Goal: Task Accomplishment & Management: Manage account settings

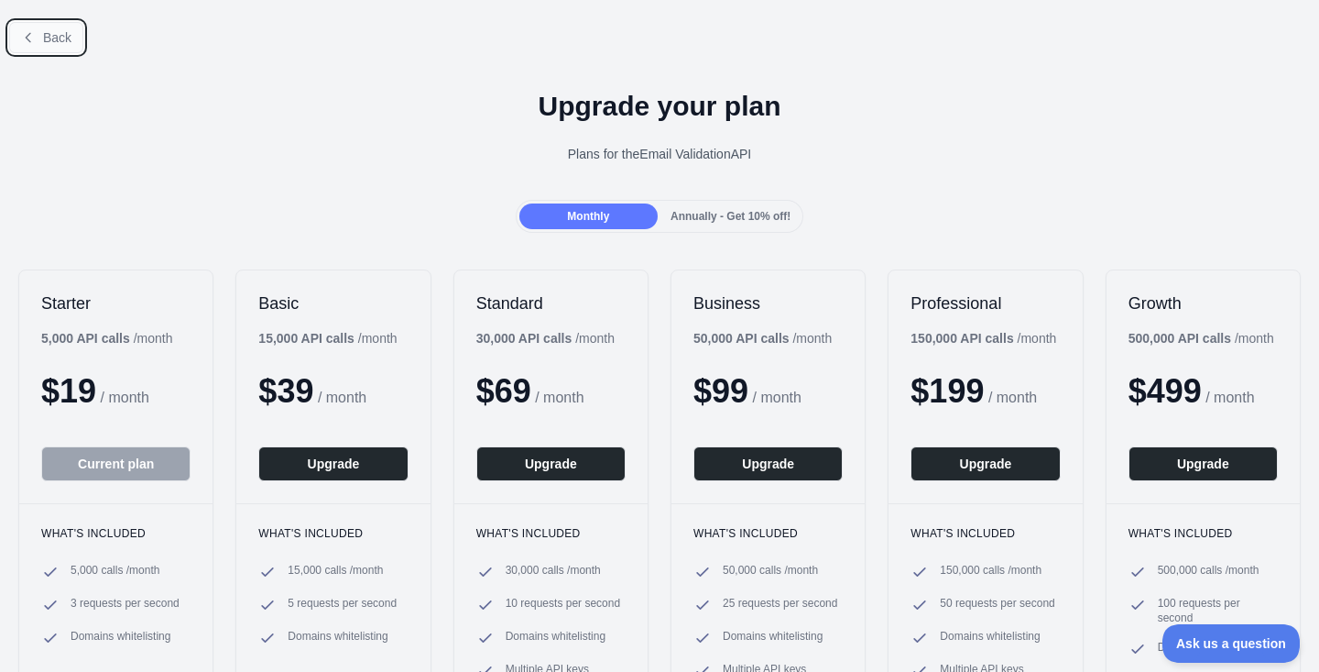
click at [41, 40] on button "Back" at bounding box center [46, 37] width 74 height 31
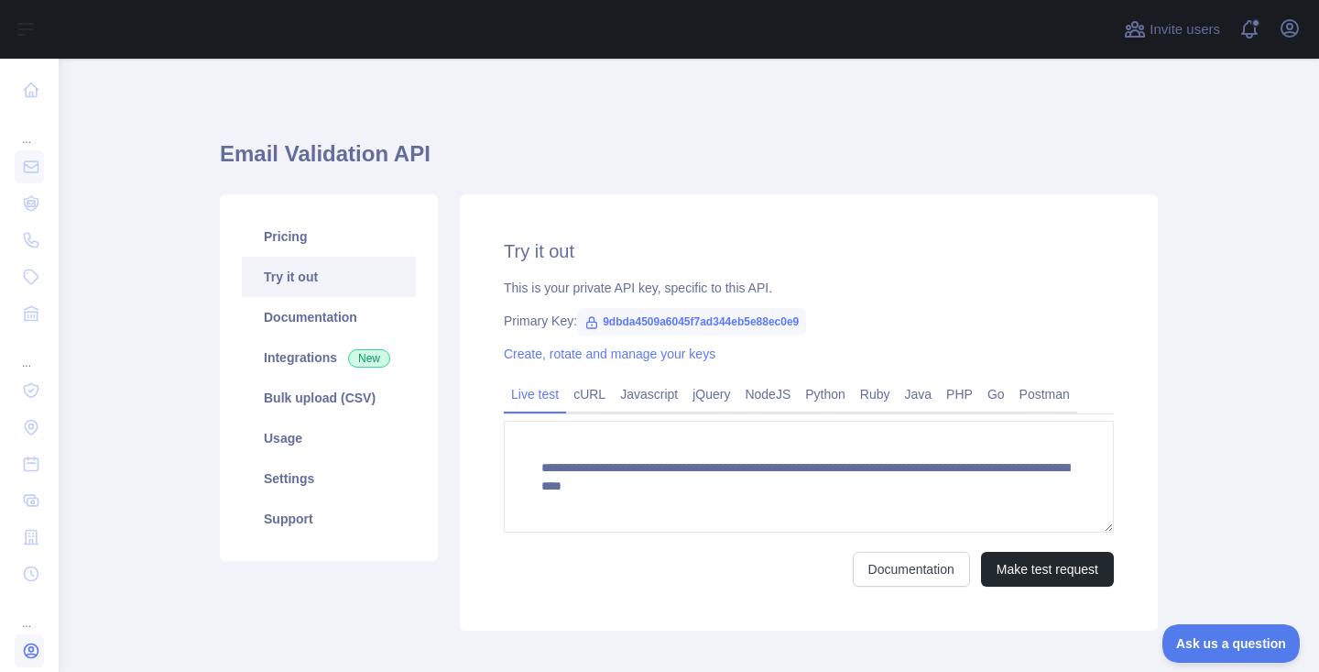
click at [33, 653] on icon at bounding box center [32, 651] width 14 height 14
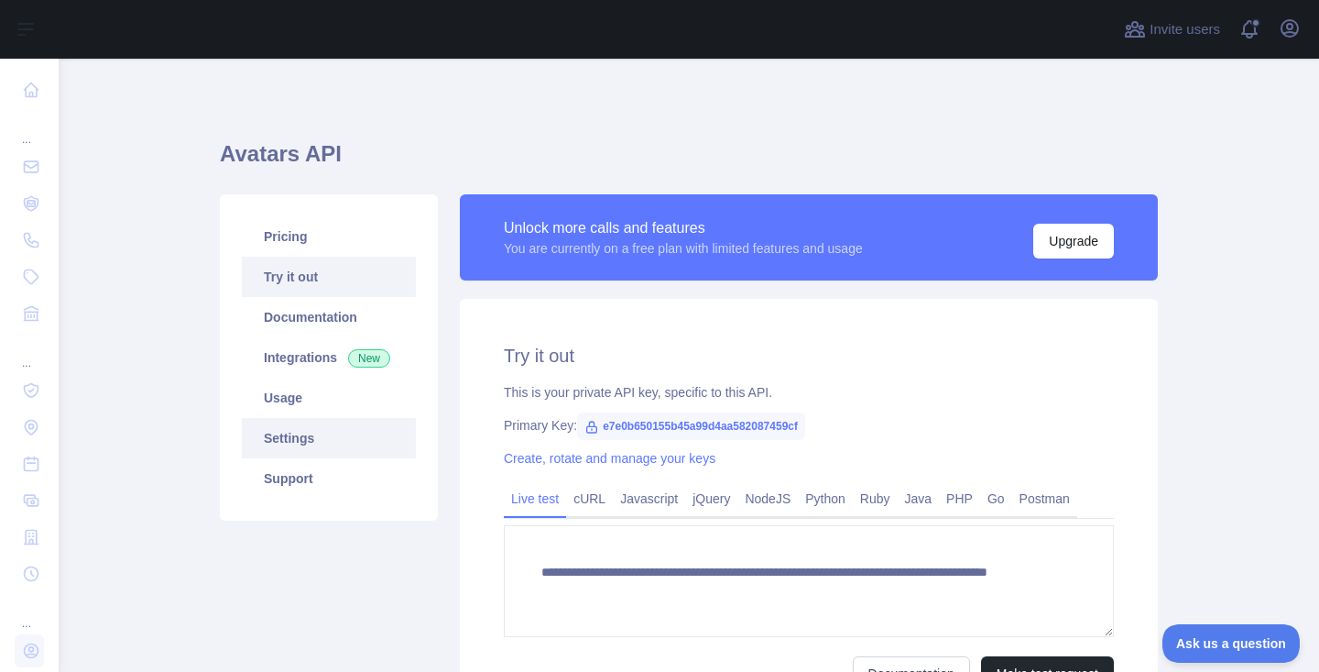
click at [306, 444] on link "Settings" at bounding box center [329, 438] width 174 height 40
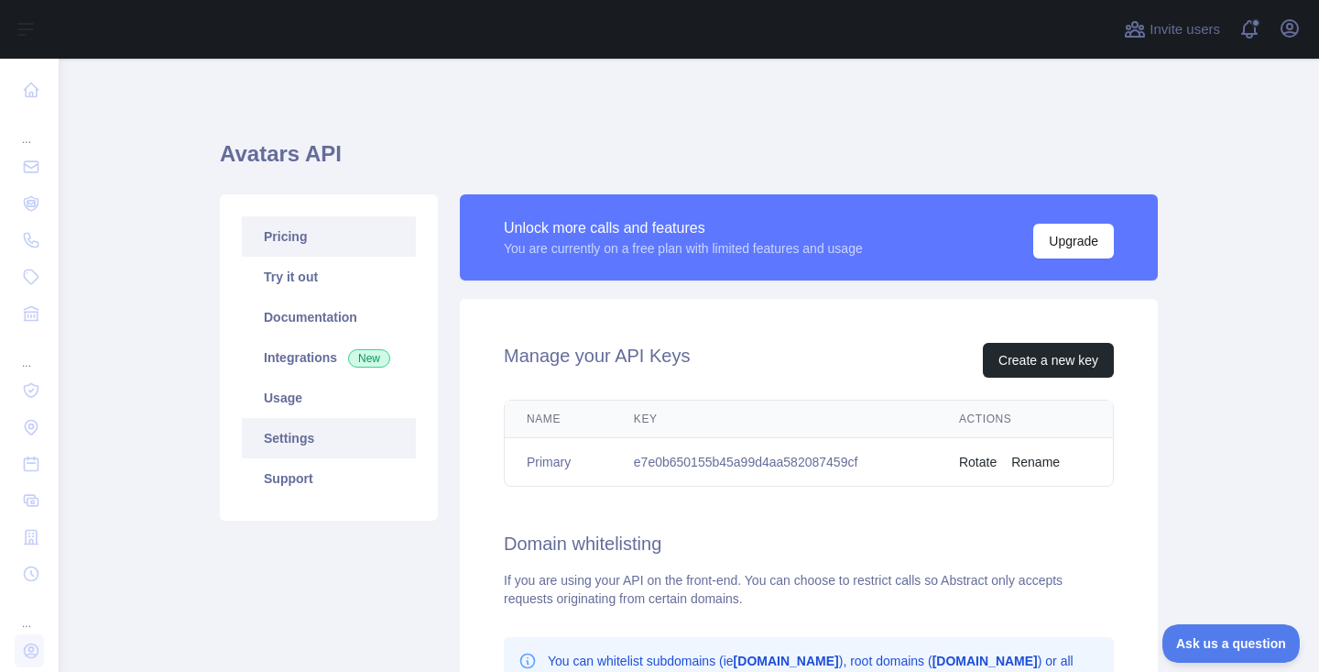
click at [325, 252] on link "Pricing" at bounding box center [329, 236] width 174 height 40
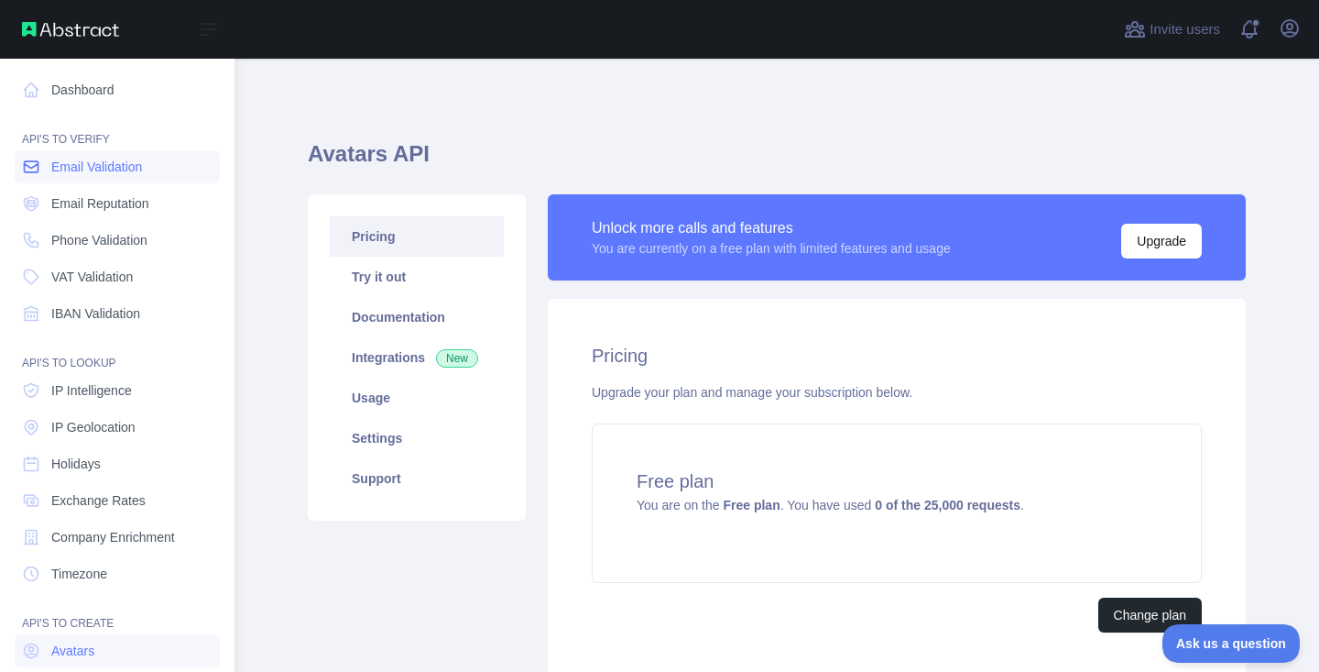
click at [71, 169] on span "Email Validation" at bounding box center [96, 167] width 91 height 18
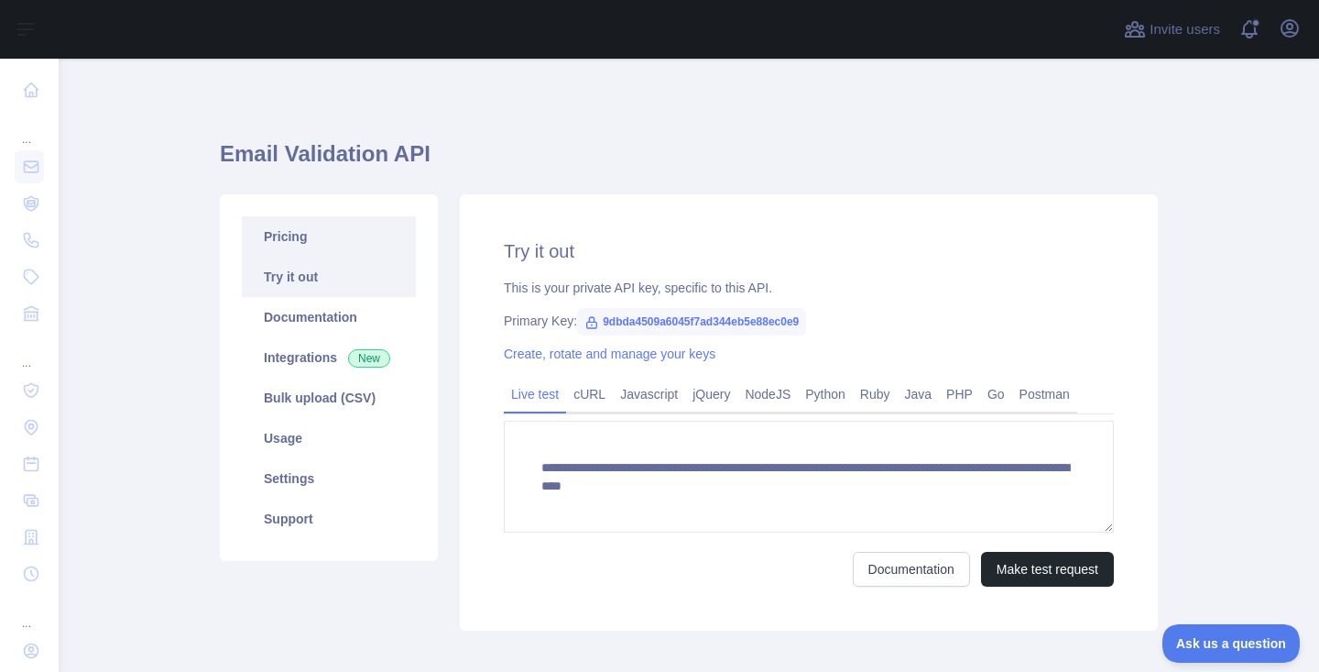
click at [340, 250] on link "Pricing" at bounding box center [329, 236] width 174 height 40
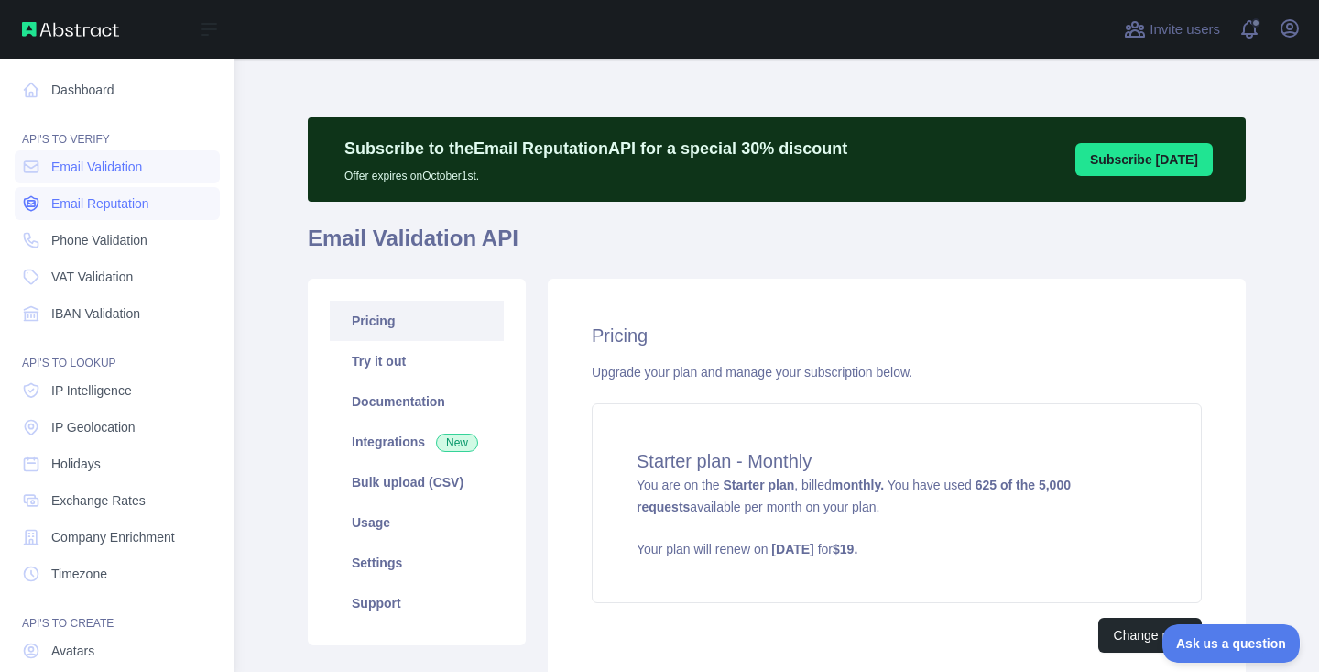
click at [115, 199] on span "Email Reputation" at bounding box center [100, 203] width 98 height 18
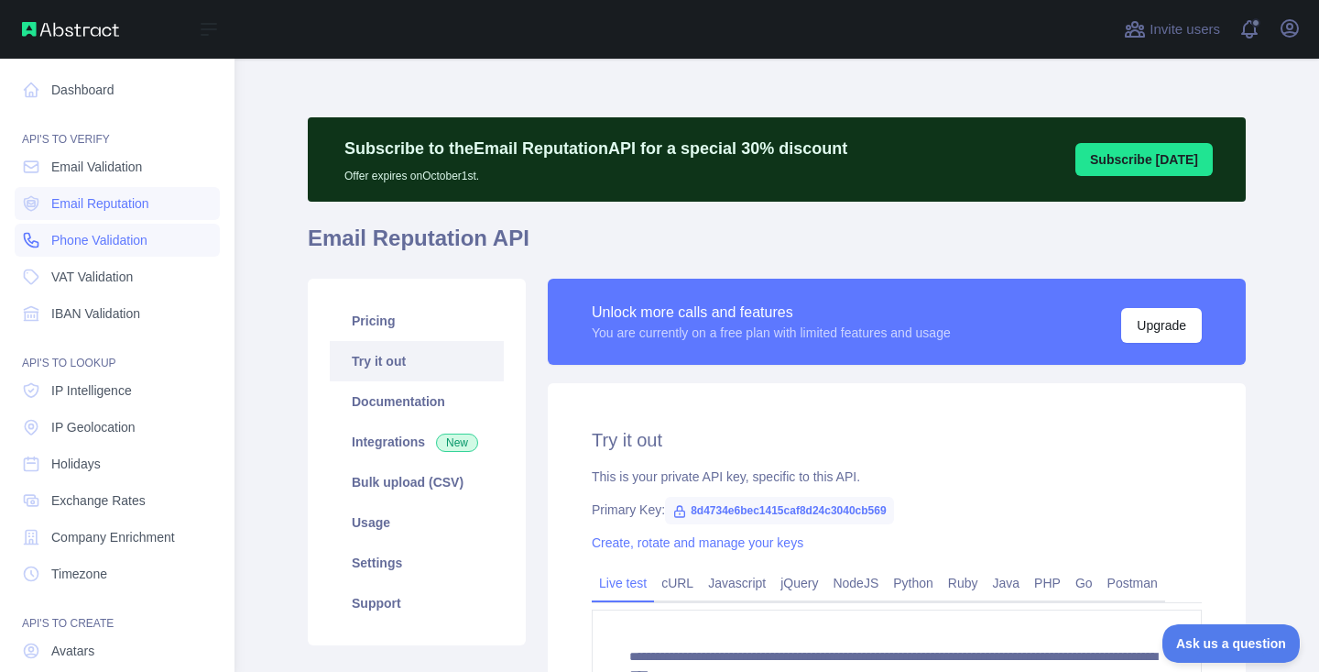
click at [88, 246] on span "Phone Validation" at bounding box center [99, 240] width 96 height 18
click at [98, 281] on span "VAT Validation" at bounding box center [92, 277] width 82 height 18
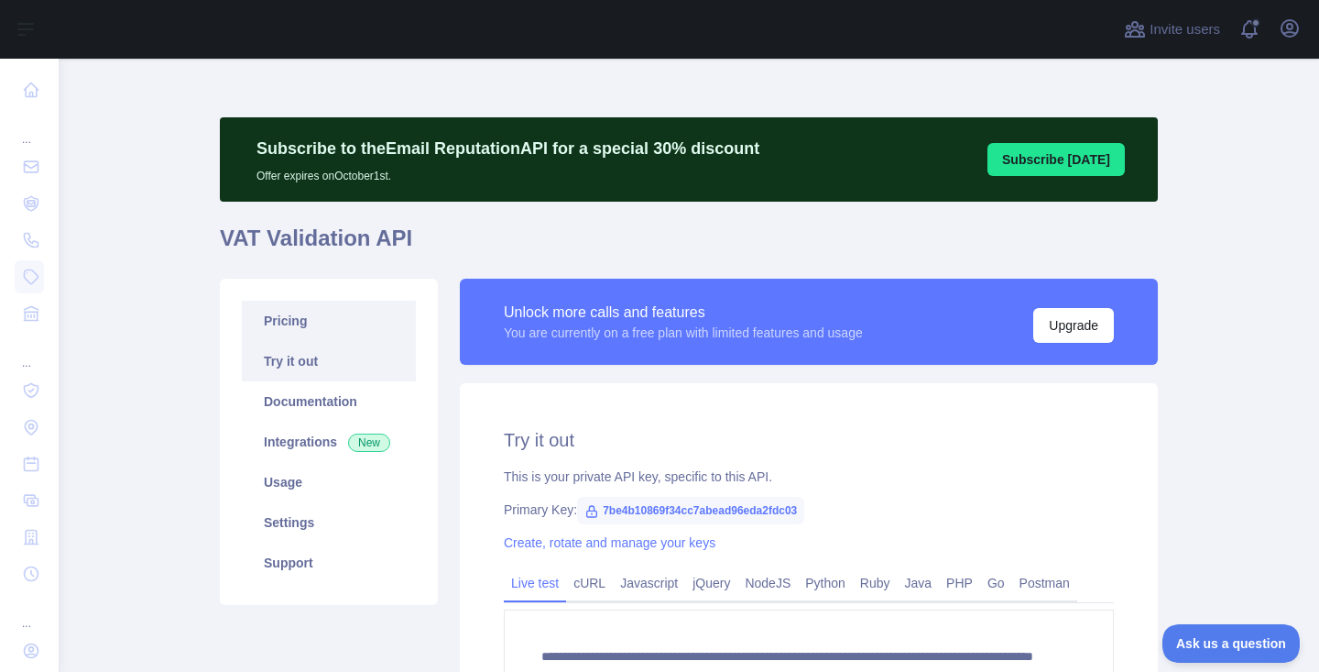
click at [310, 319] on link "Pricing" at bounding box center [329, 321] width 174 height 40
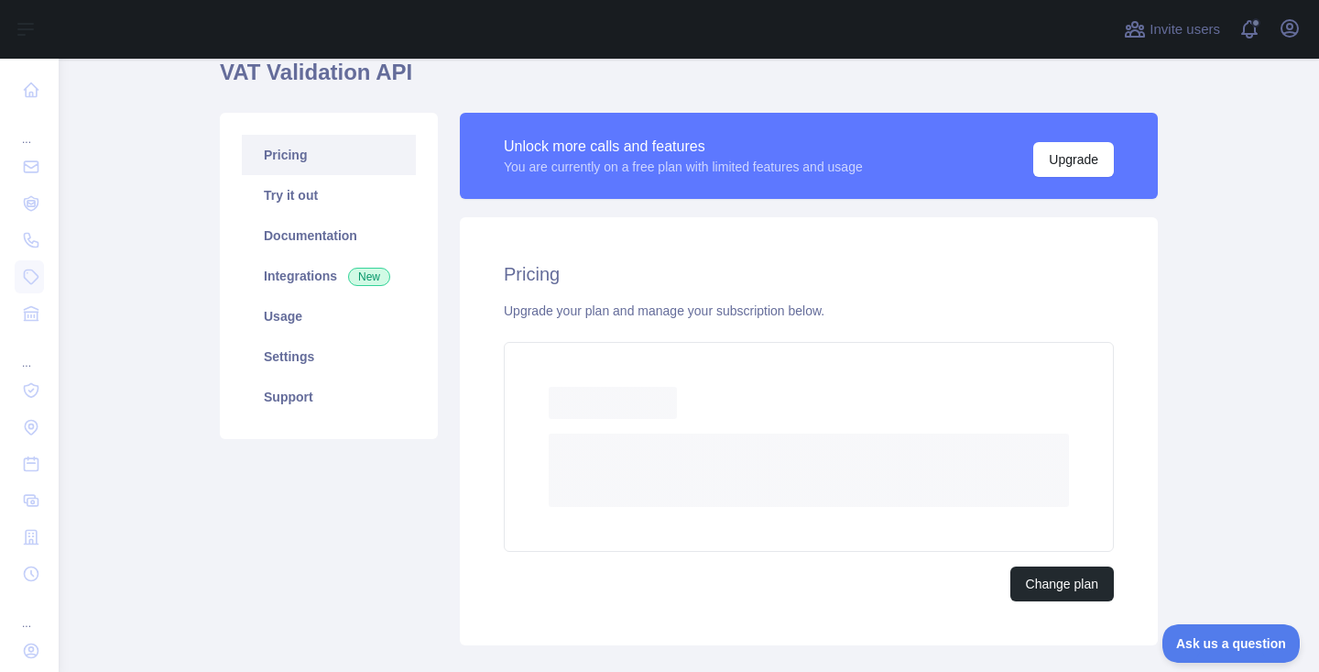
scroll to position [167, 0]
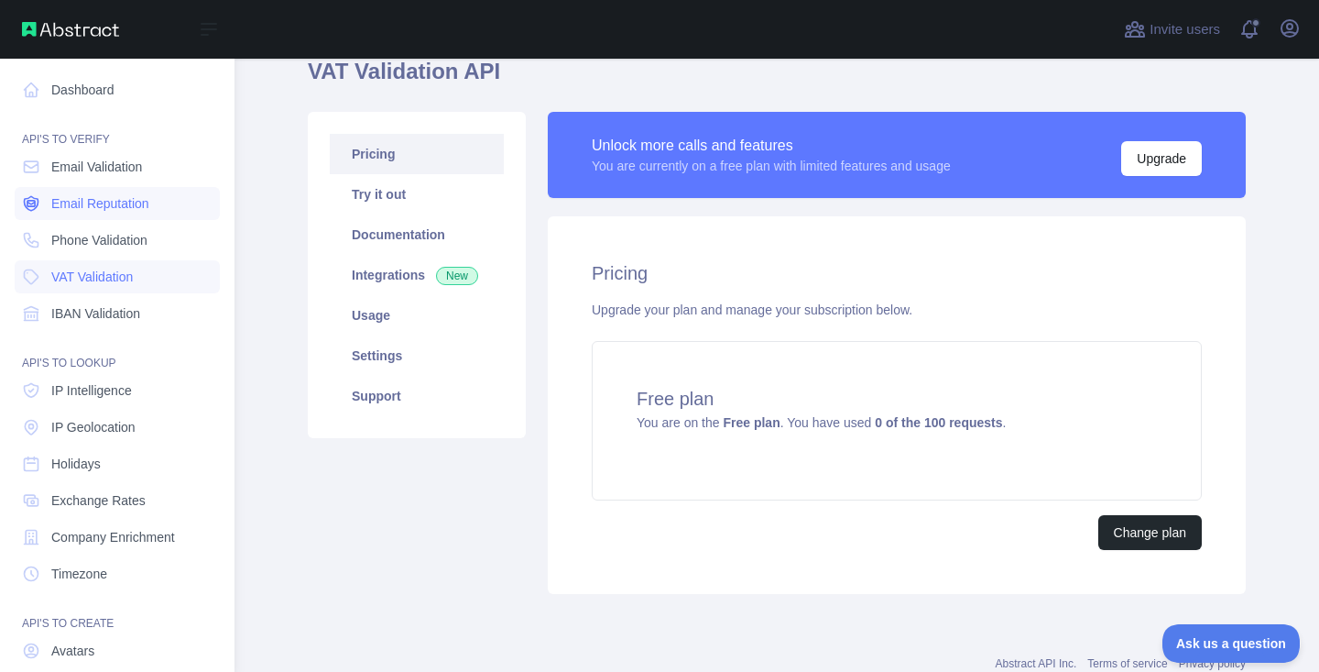
click at [106, 208] on span "Email Reputation" at bounding box center [100, 203] width 98 height 18
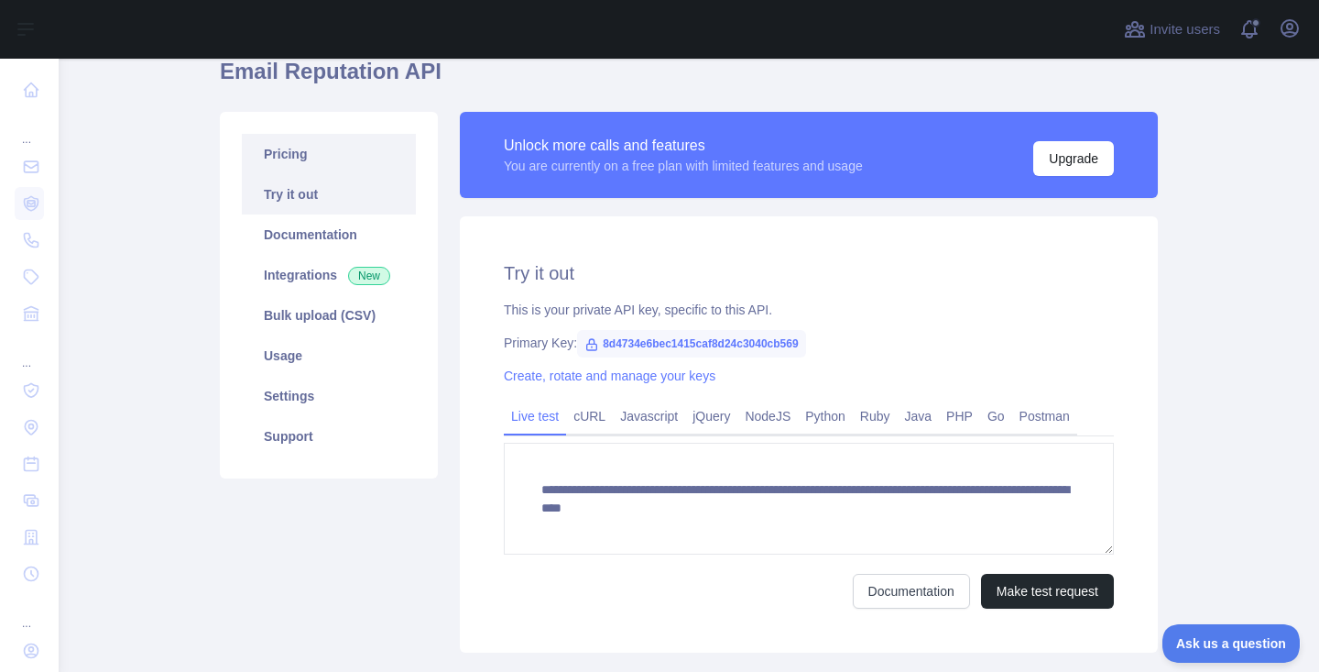
click at [355, 154] on link "Pricing" at bounding box center [329, 154] width 174 height 40
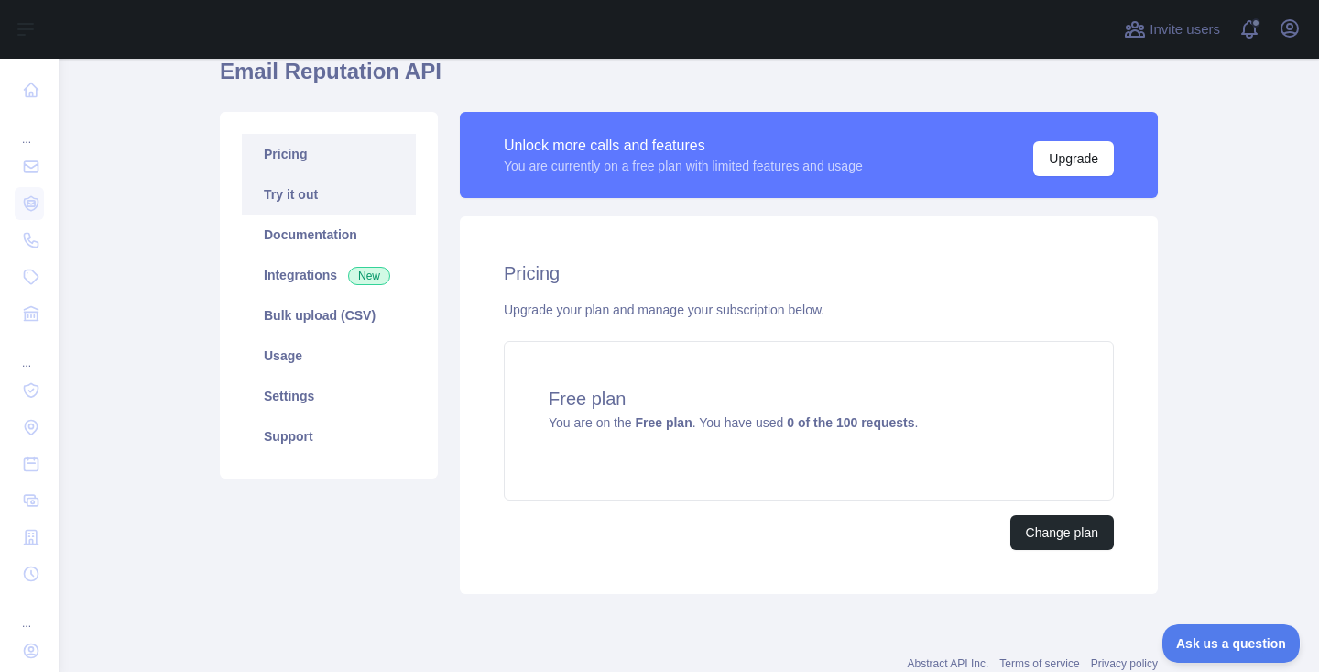
click at [302, 202] on link "Try it out" at bounding box center [329, 194] width 174 height 40
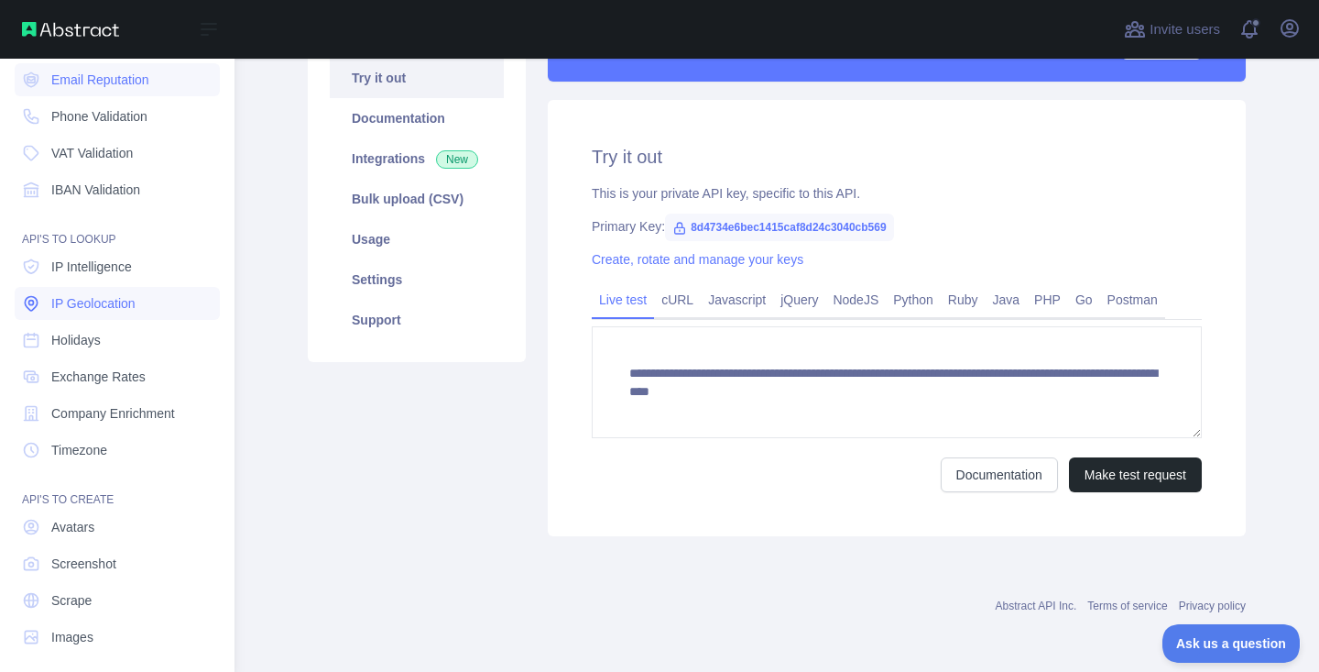
scroll to position [135, 0]
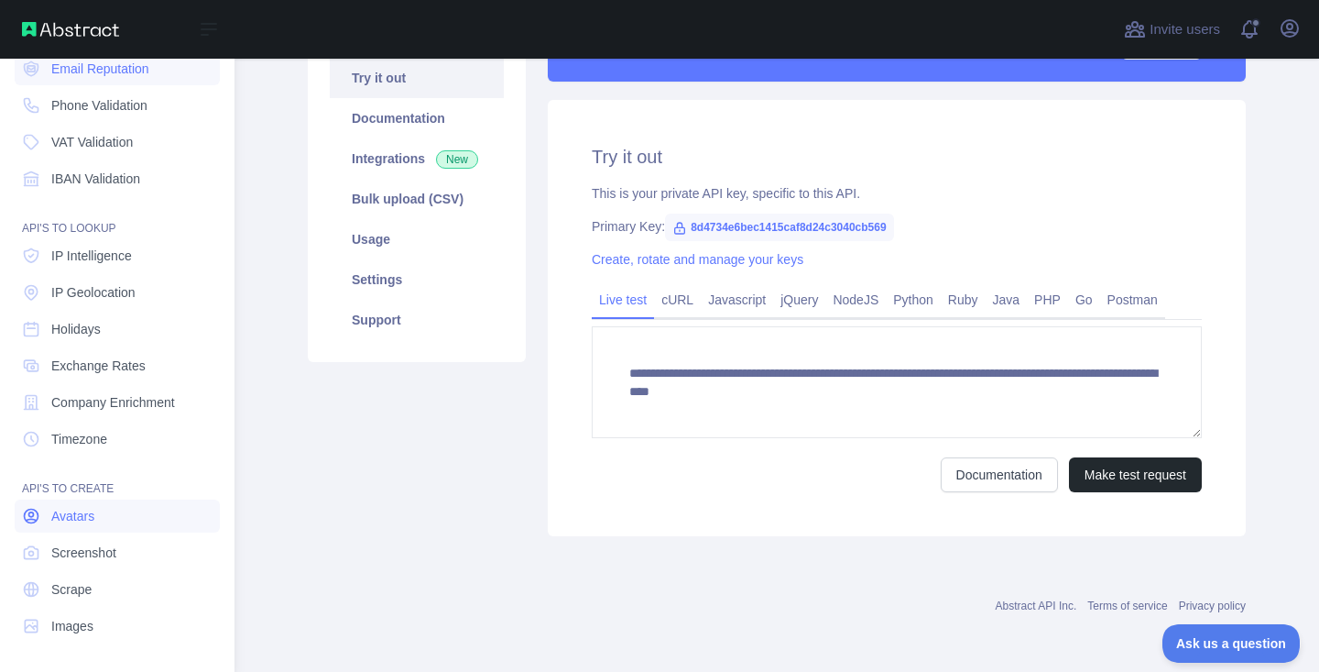
click at [115, 530] on link "Avatars" at bounding box center [117, 515] width 205 height 33
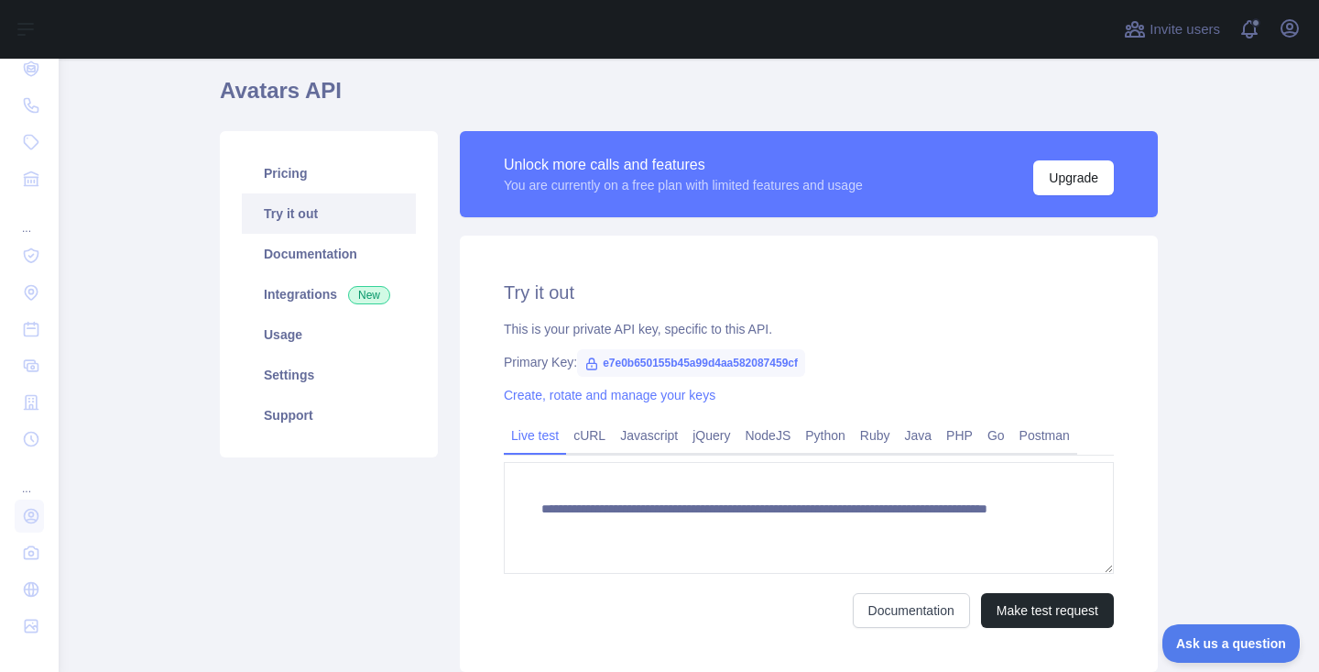
scroll to position [141, 0]
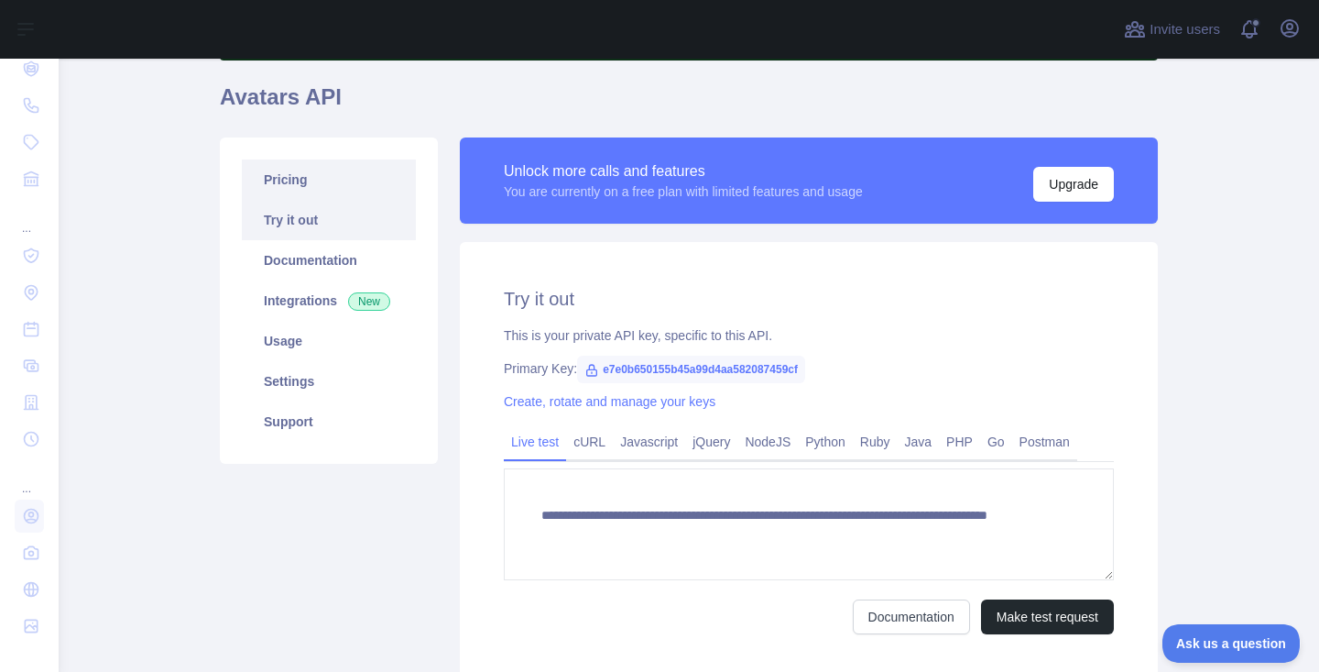
click at [299, 193] on link "Pricing" at bounding box center [329, 179] width 174 height 40
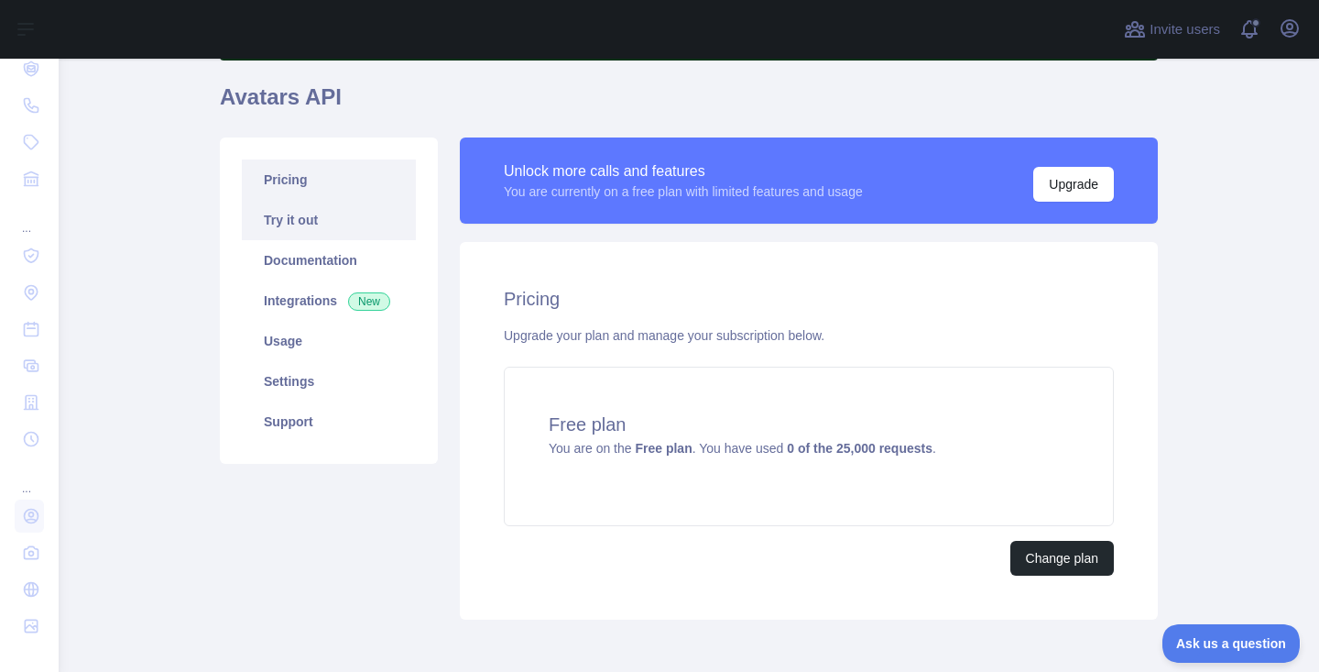
click at [308, 219] on link "Try it out" at bounding box center [329, 220] width 174 height 40
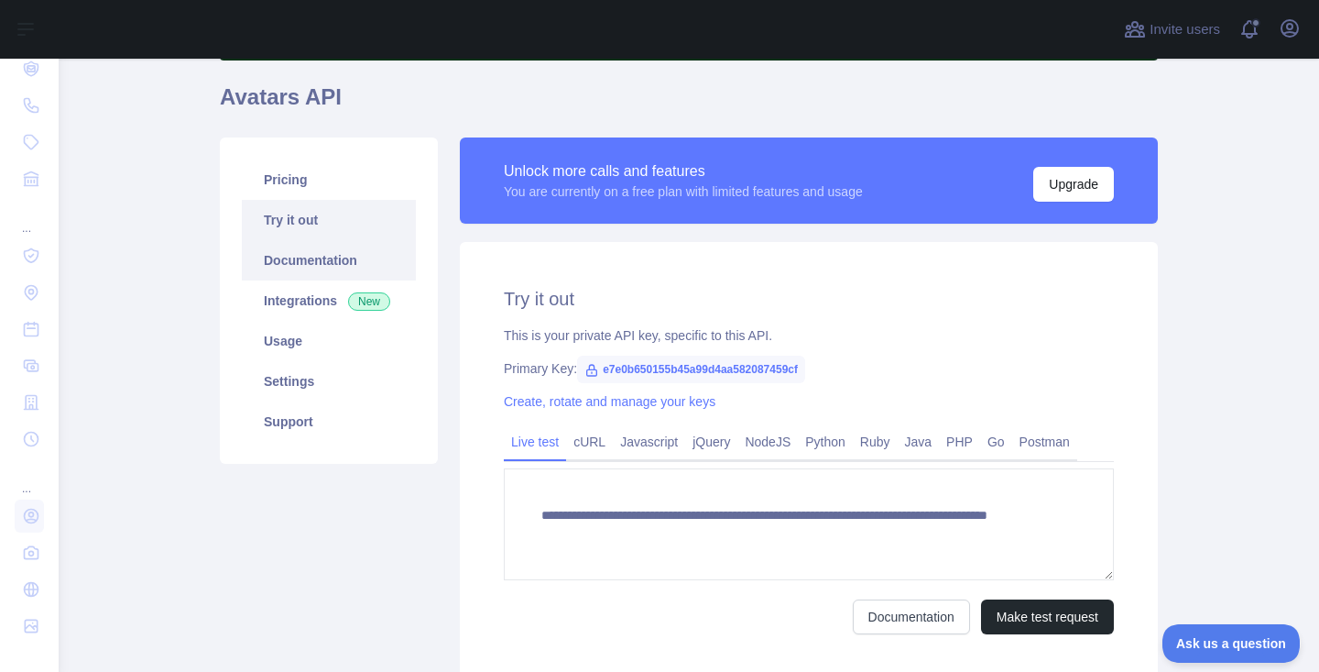
click at [334, 265] on link "Documentation" at bounding box center [329, 260] width 174 height 40
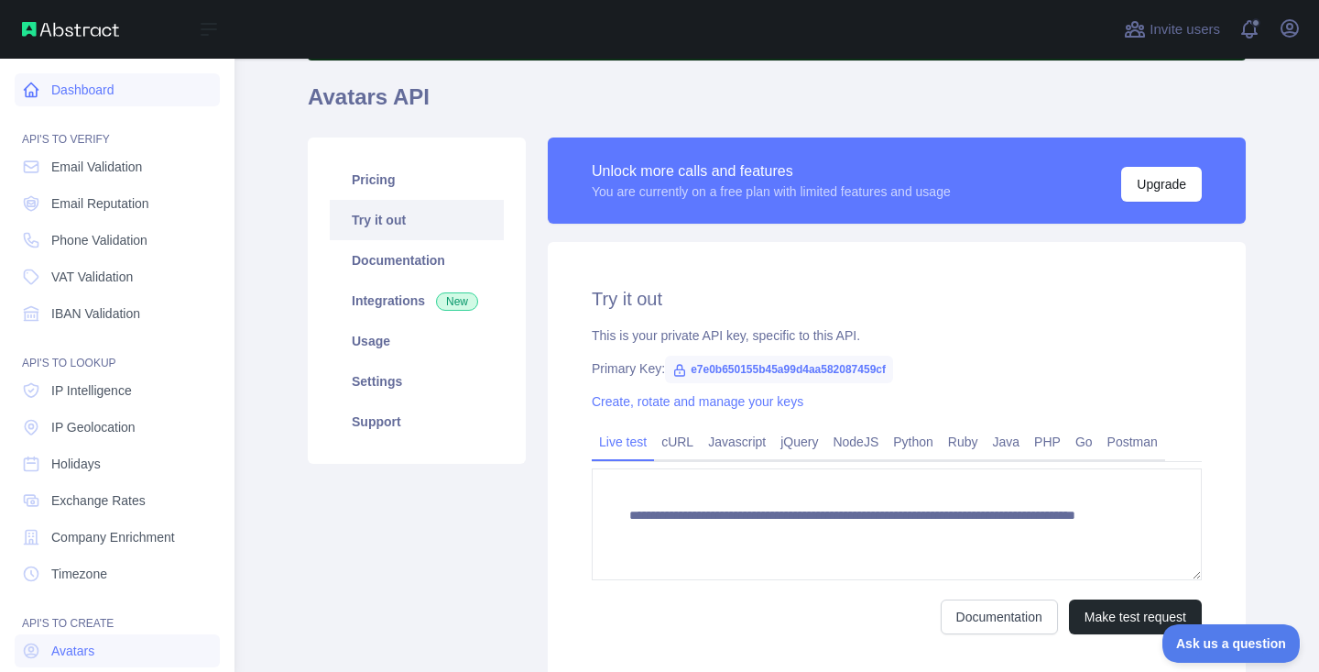
click at [97, 103] on link "Dashboard" at bounding box center [117, 89] width 205 height 33
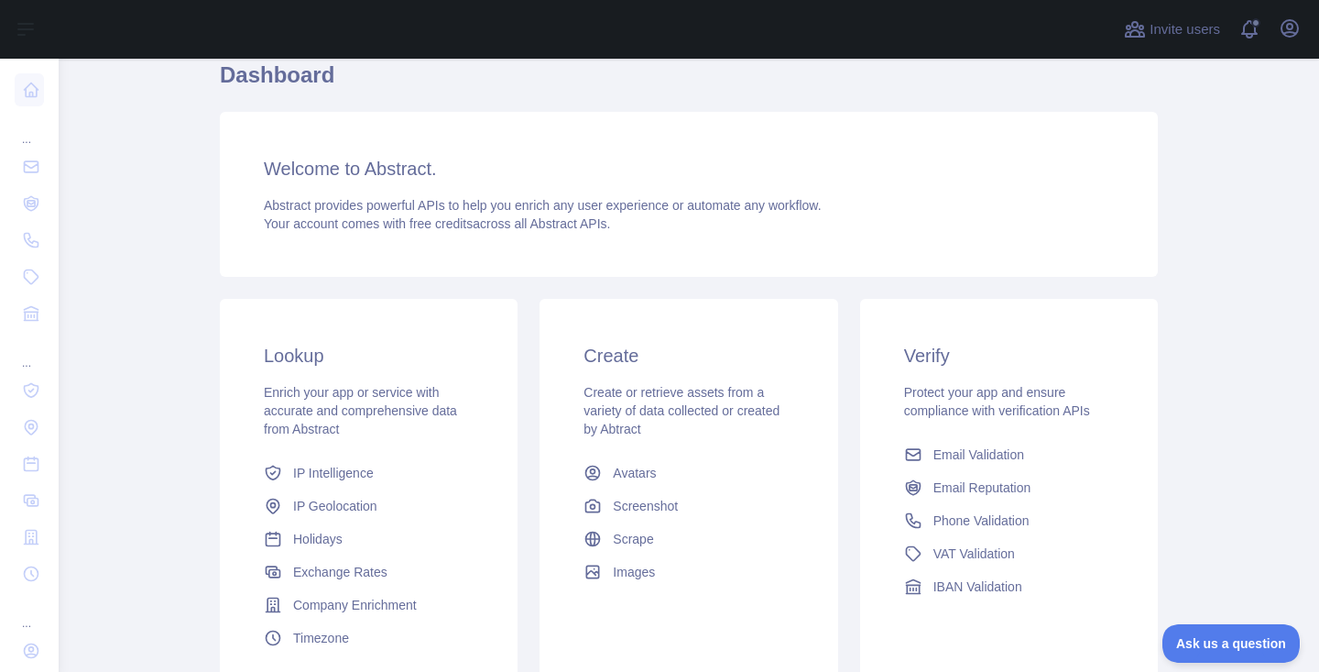
scroll to position [141, 0]
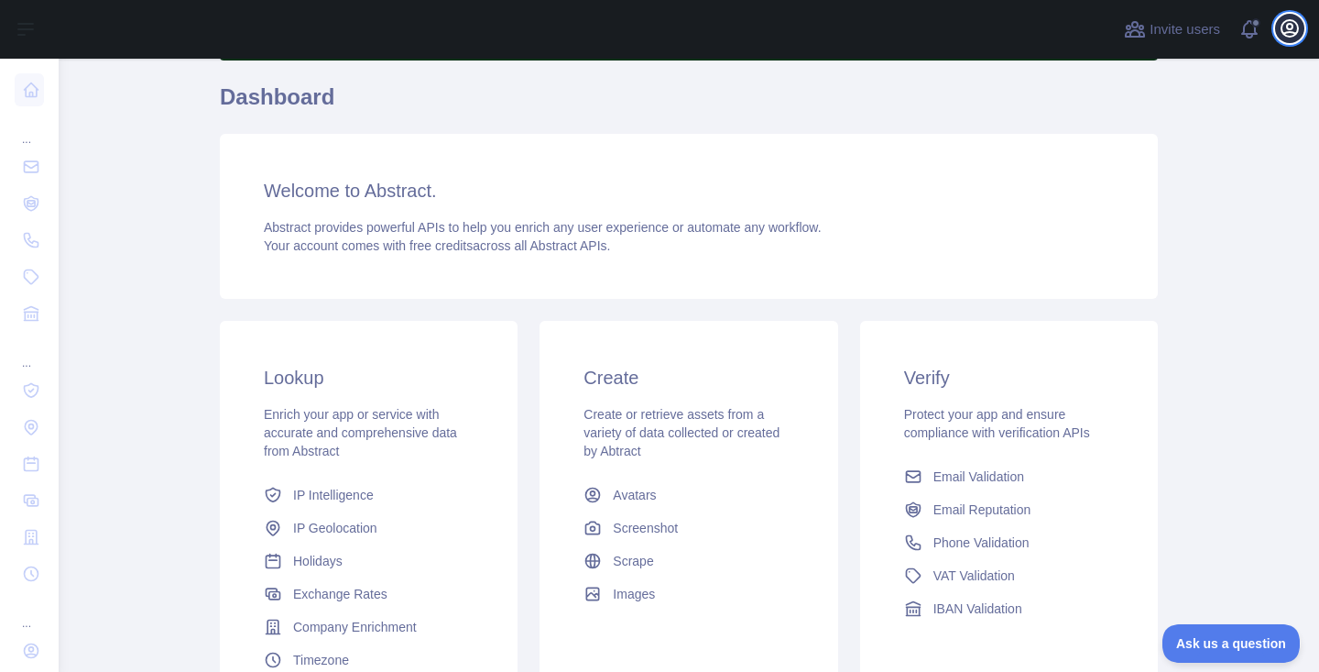
click at [1296, 38] on icon "button" at bounding box center [1290, 28] width 22 height 22
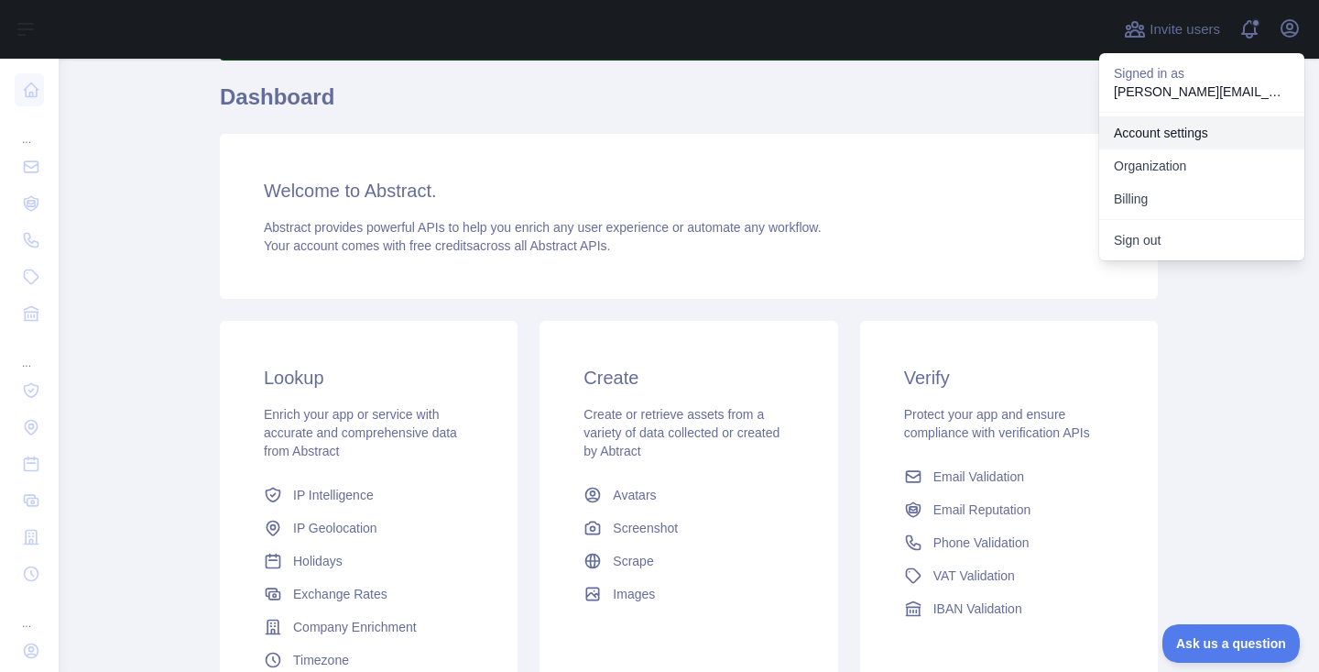
click at [1189, 137] on link "Account settings" at bounding box center [1201, 132] width 205 height 33
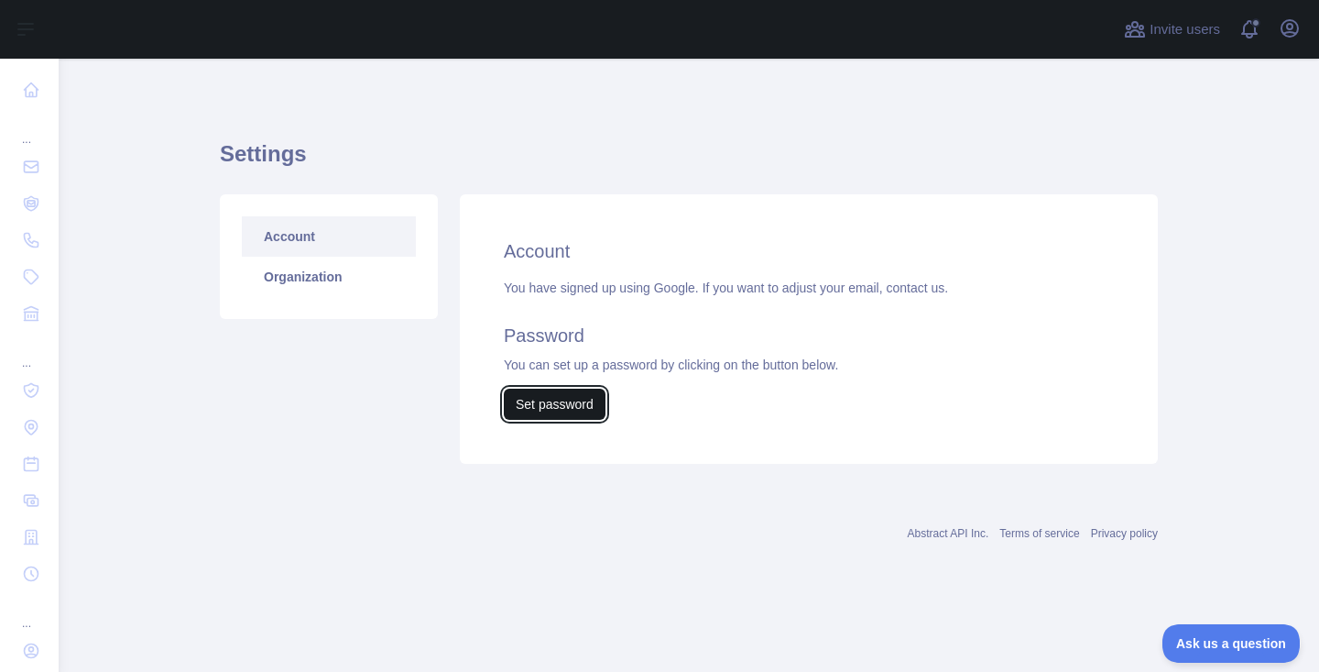
click at [542, 399] on button "Set password" at bounding box center [555, 403] width 102 height 31
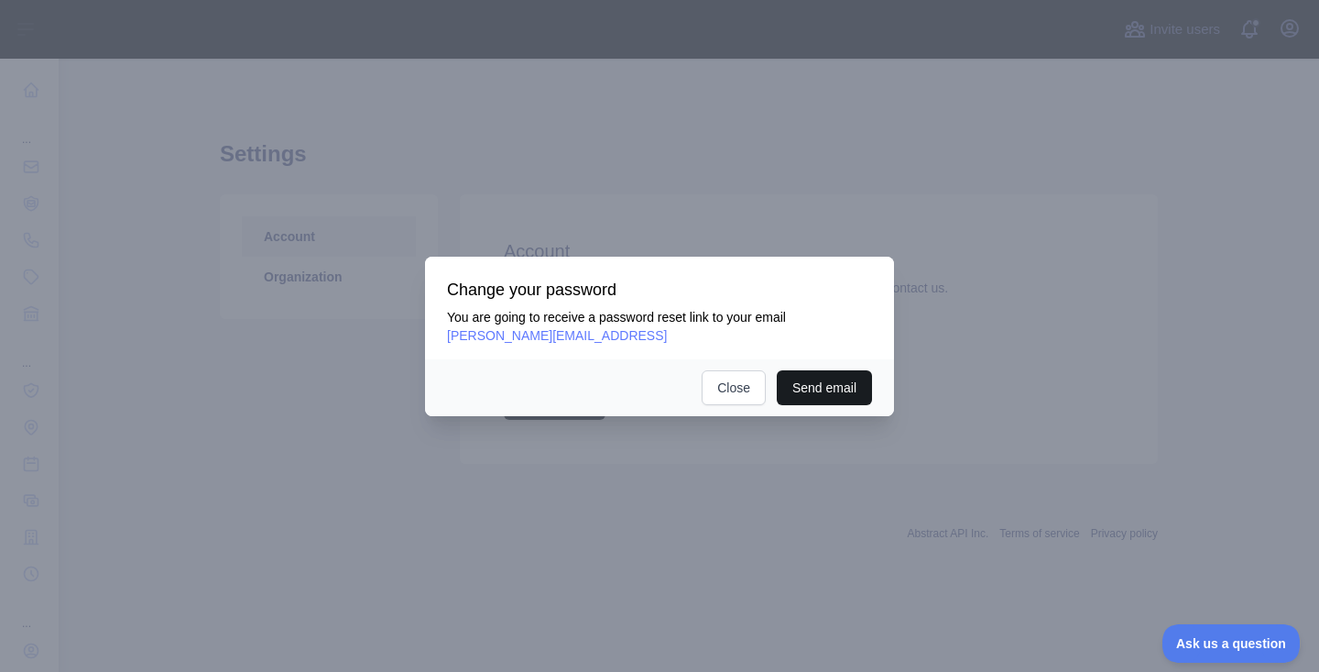
click at [801, 381] on button "Send email" at bounding box center [824, 387] width 95 height 35
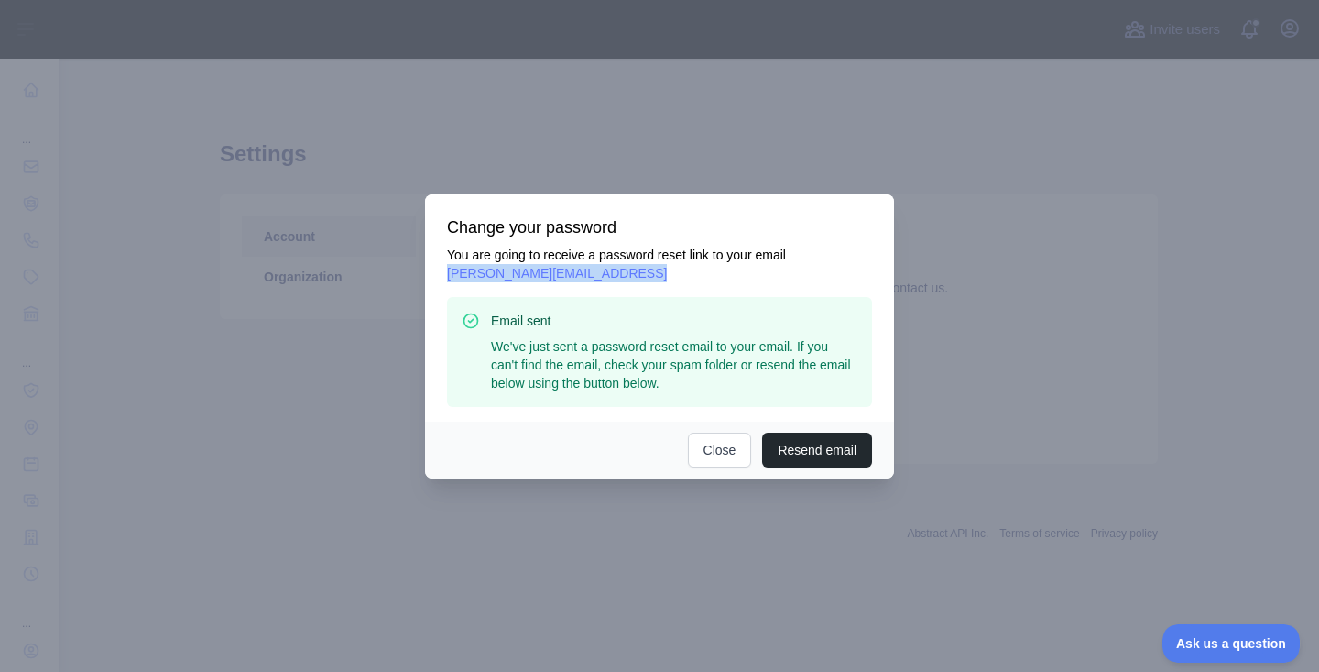
drag, startPoint x: 638, startPoint y: 270, endPoint x: 447, endPoint y: 273, distance: 190.6
click at [447, 273] on p "You are going to receive a password reset link to your email omer.sheriff@recor…" at bounding box center [659, 264] width 425 height 37
copy span "omer.sheriff@recordreview.ai"
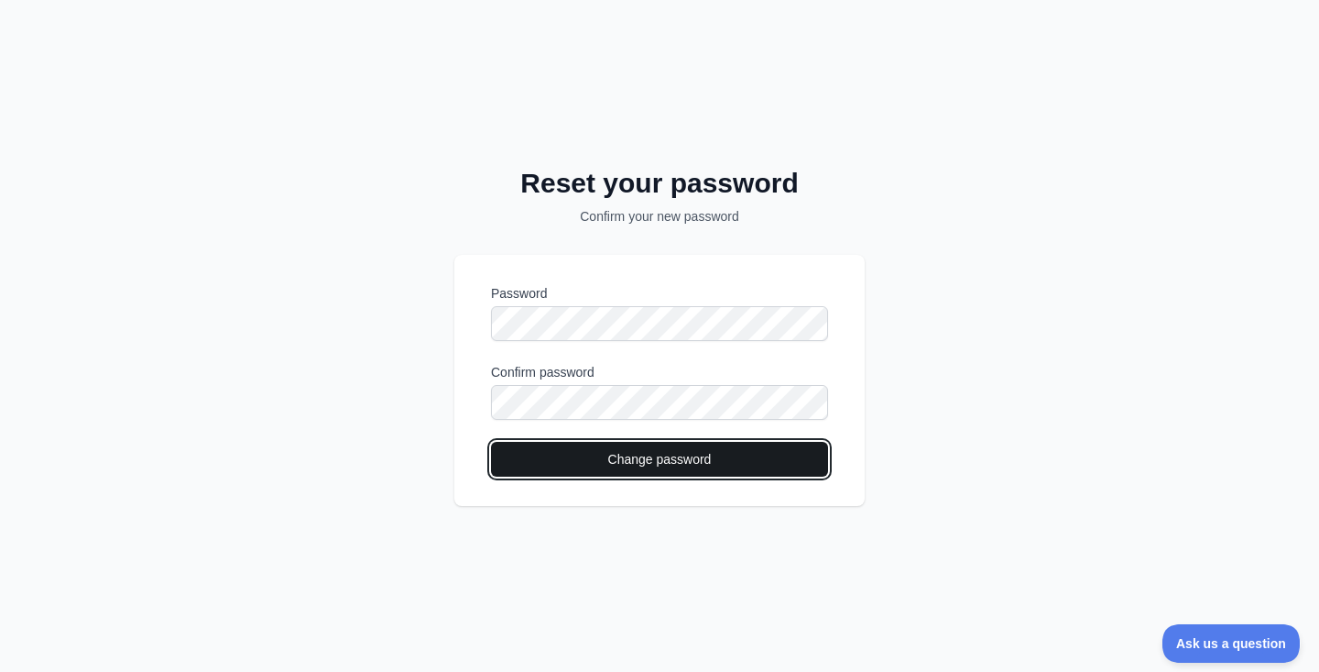
click at [637, 464] on button "Change password" at bounding box center [659, 459] width 337 height 35
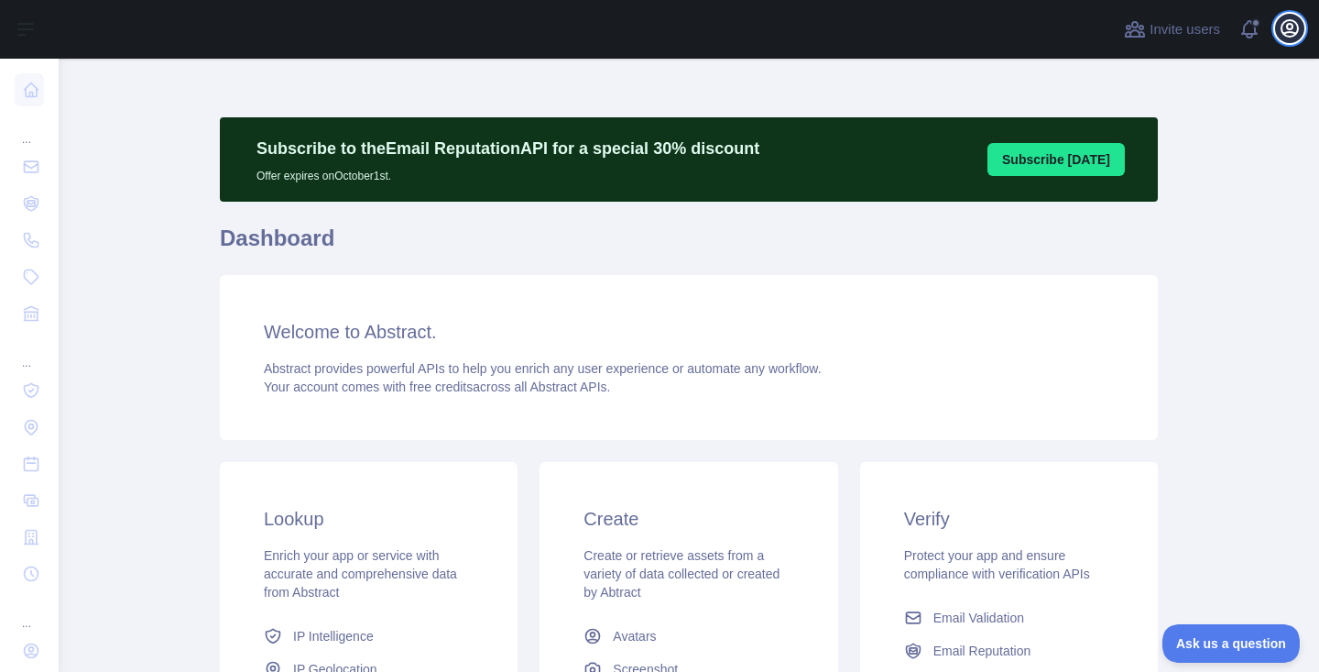
click at [1291, 41] on button "Open user menu" at bounding box center [1289, 28] width 29 height 29
